Goal: Navigation & Orientation: Find specific page/section

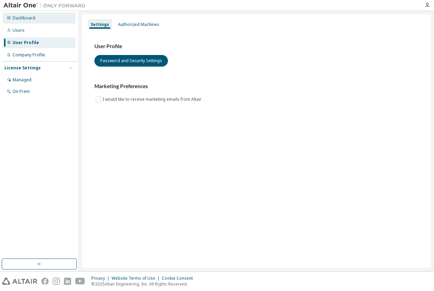
click at [31, 19] on div "Dashboard" at bounding box center [24, 17] width 23 height 5
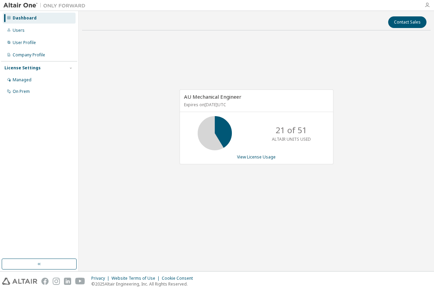
click at [427, 3] on icon "button" at bounding box center [426, 4] width 5 height 5
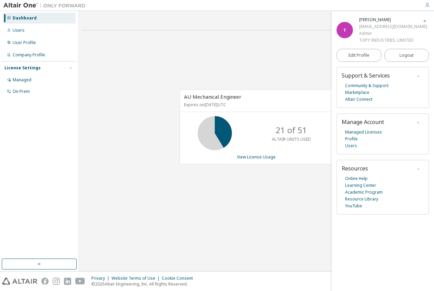
drag, startPoint x: 19, startPoint y: 141, endPoint x: 24, endPoint y: 134, distance: 8.5
click at [19, 141] on div "Dashboard Users User Profile Company Profile License Settings Managed On Prem" at bounding box center [39, 135] width 76 height 246
click at [19, 6] on img at bounding box center [45, 5] width 85 height 7
click at [424, 20] on icon "button" at bounding box center [424, 21] width 4 height 4
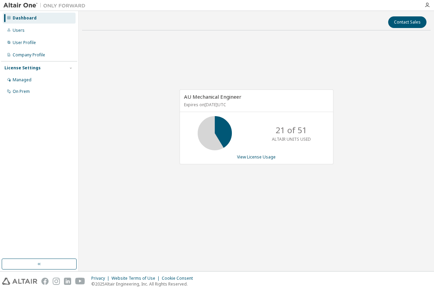
click at [55, 3] on img at bounding box center [45, 5] width 85 height 7
click at [23, 6] on img at bounding box center [45, 5] width 85 height 7
click at [424, 6] on icon "button" at bounding box center [426, 4] width 5 height 5
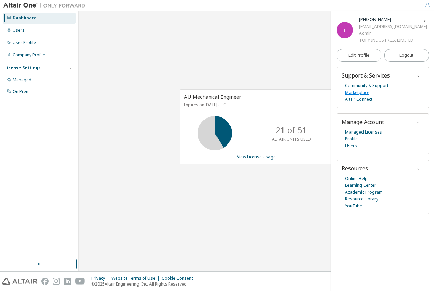
click at [355, 93] on link "Marketplace" at bounding box center [357, 92] width 24 height 7
